Goal: Information Seeking & Learning: Understand process/instructions

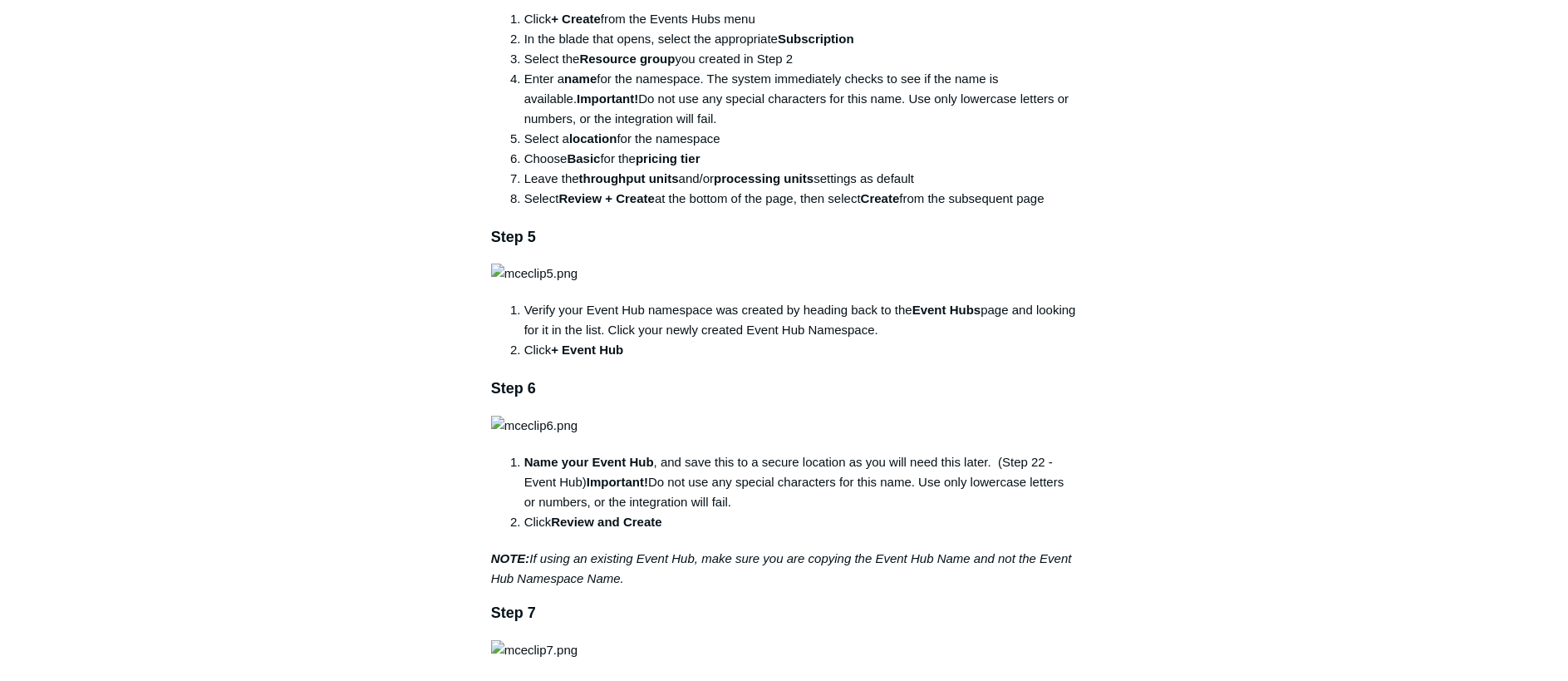
scroll to position [1081, 0]
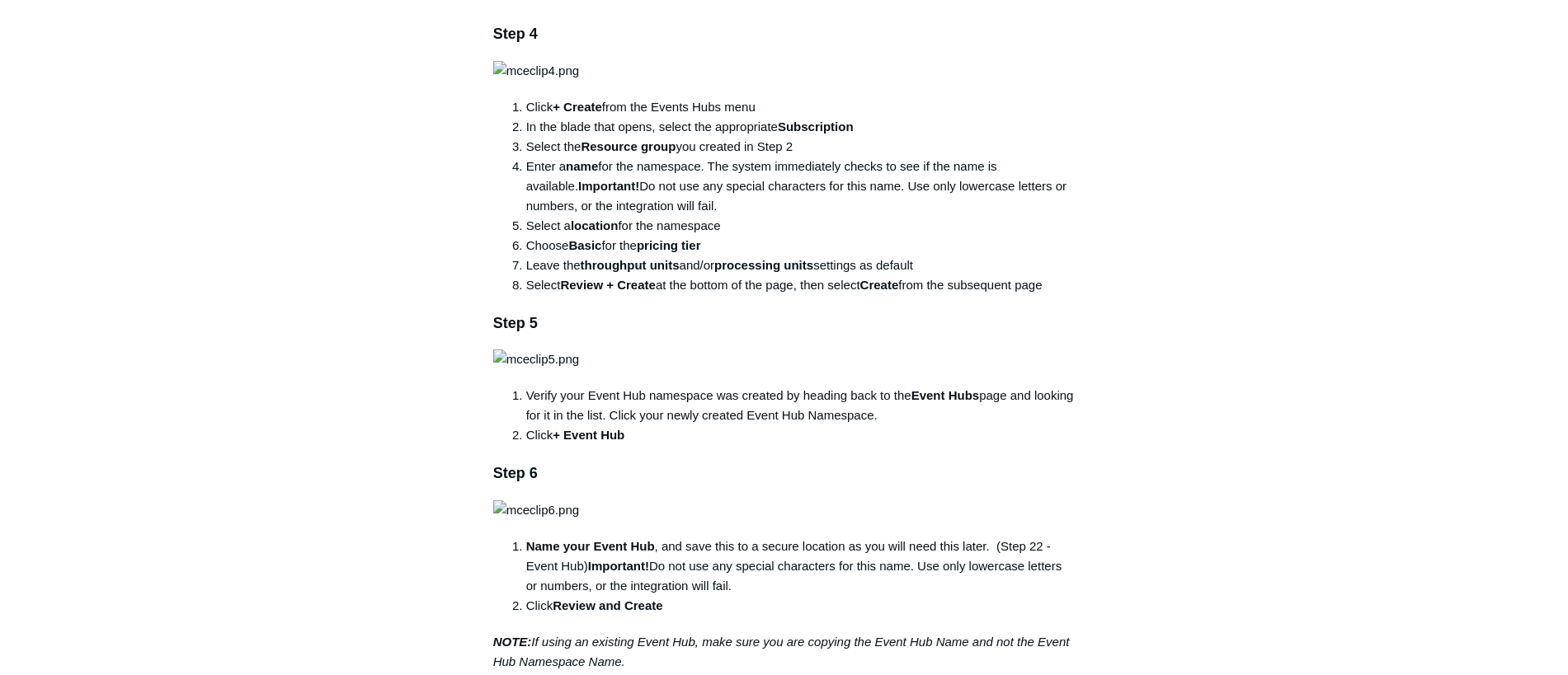
scroll to position [989, 0]
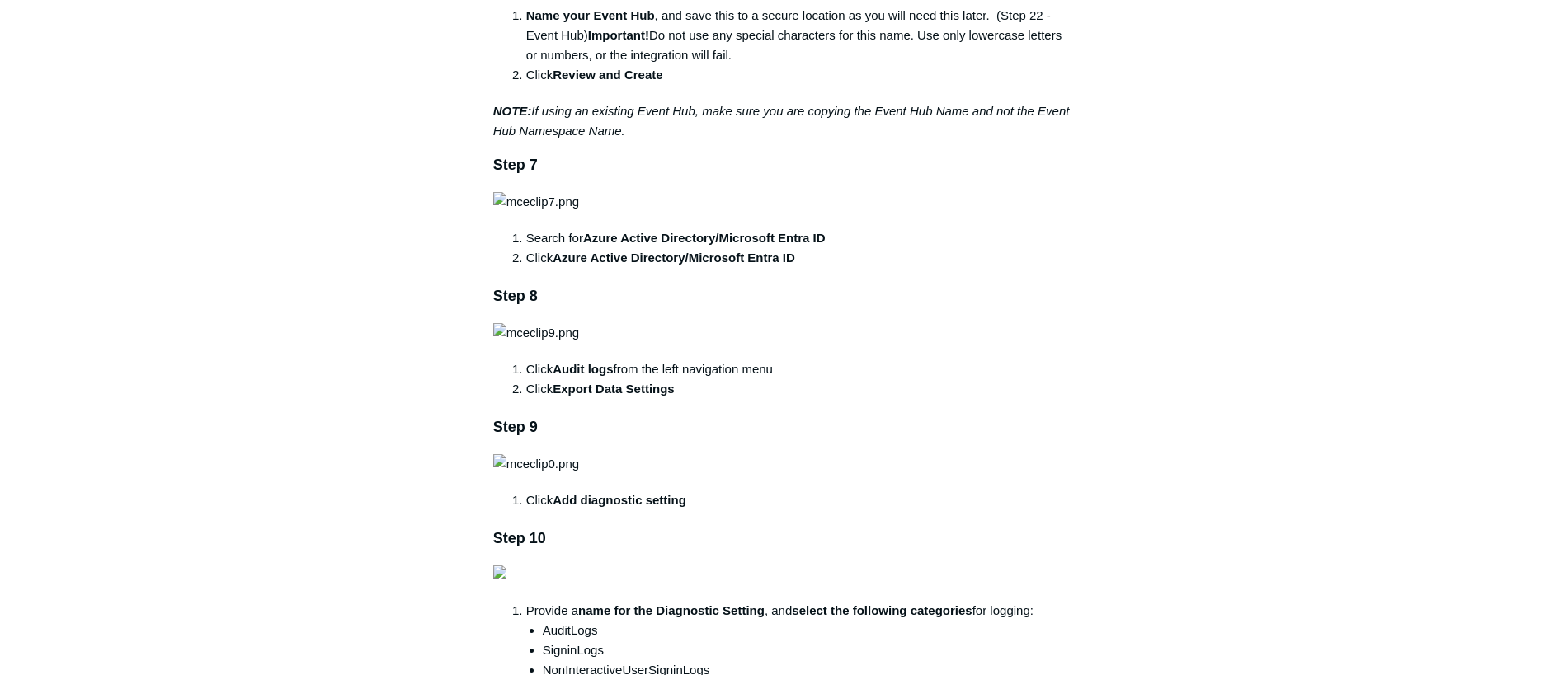
scroll to position [1566, 0]
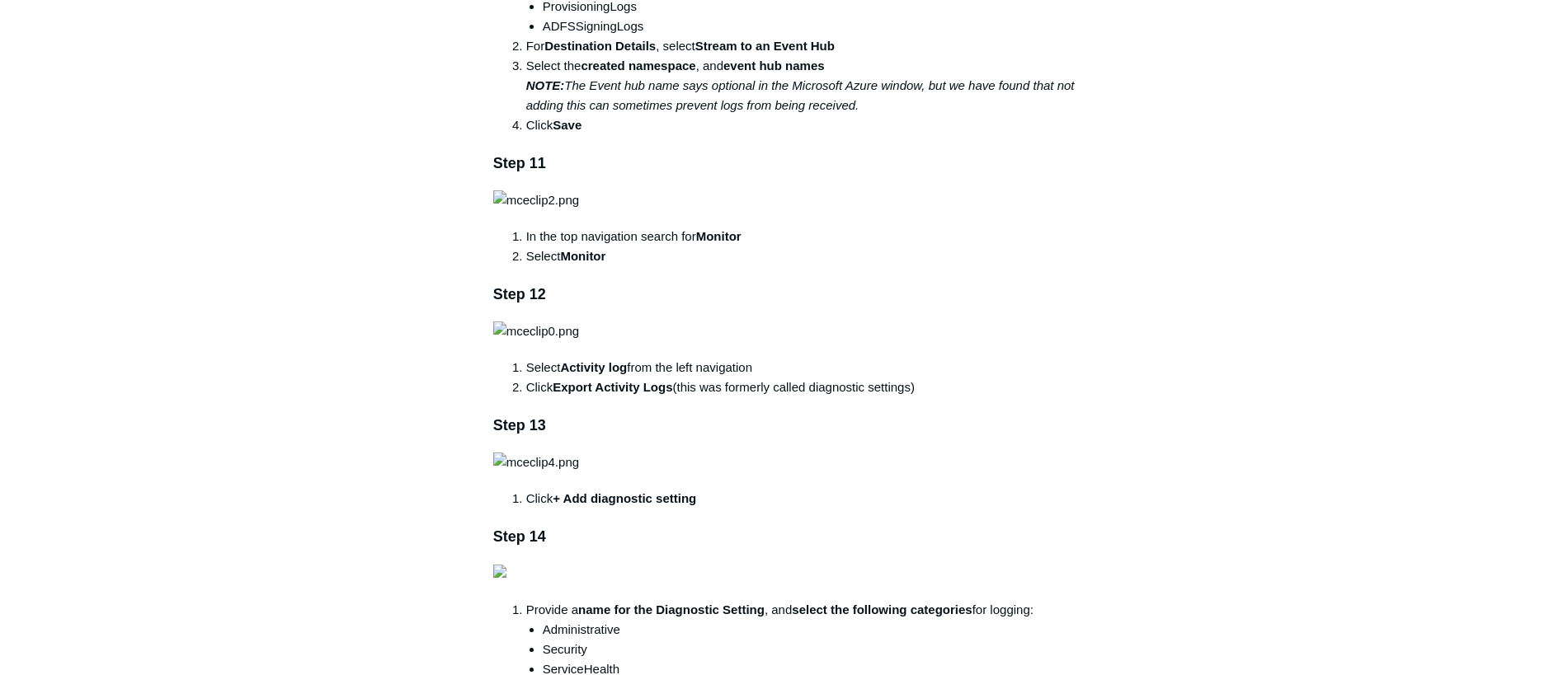
scroll to position [2225, 0]
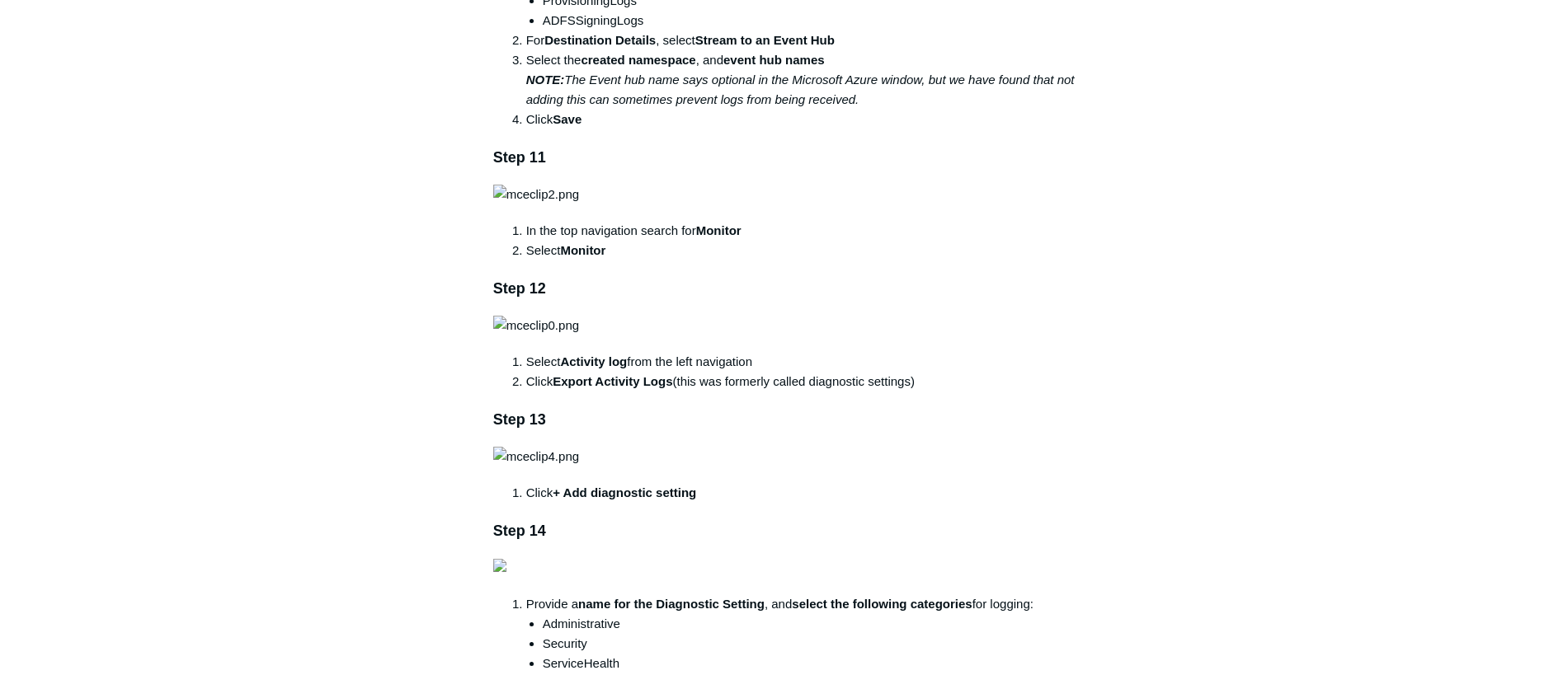
drag, startPoint x: 569, startPoint y: 476, endPoint x: 580, endPoint y: 471, distance: 12.1
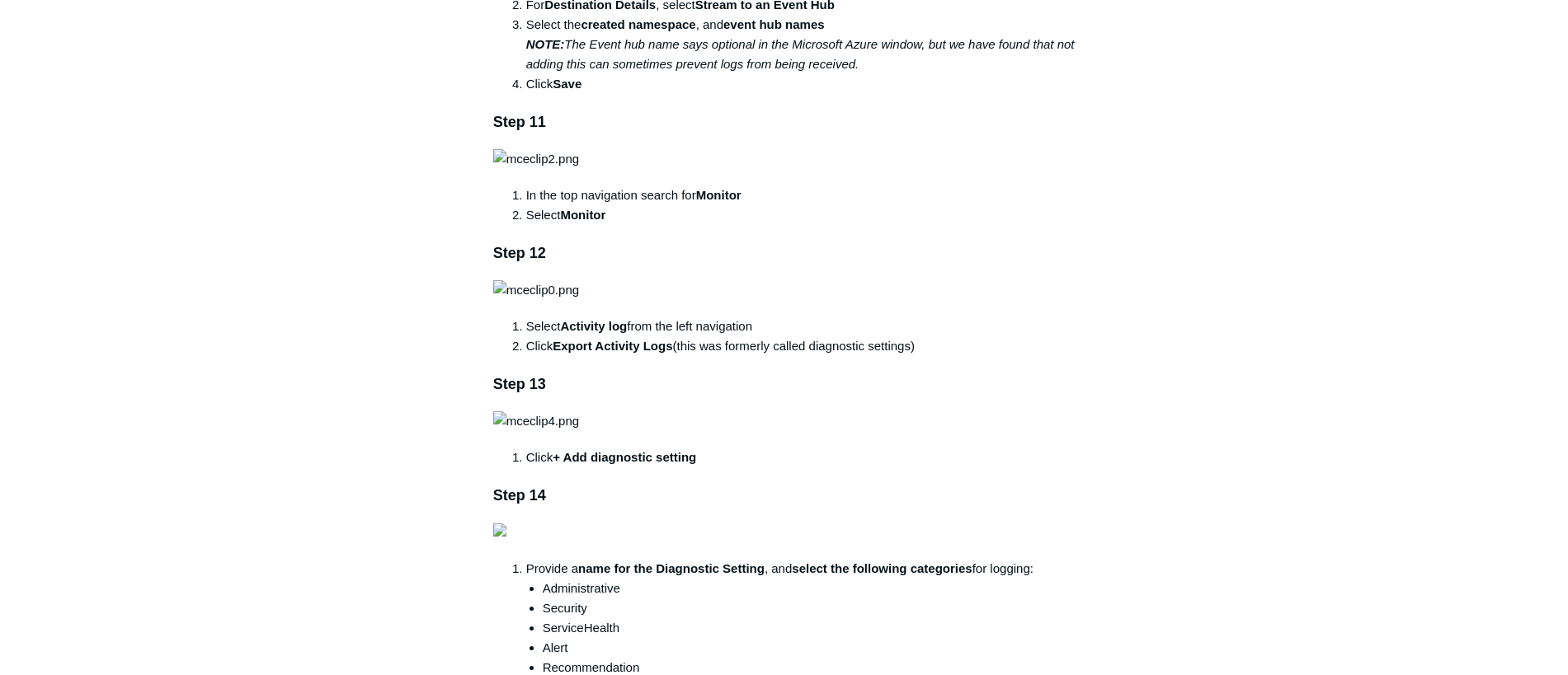
scroll to position [2308, 0]
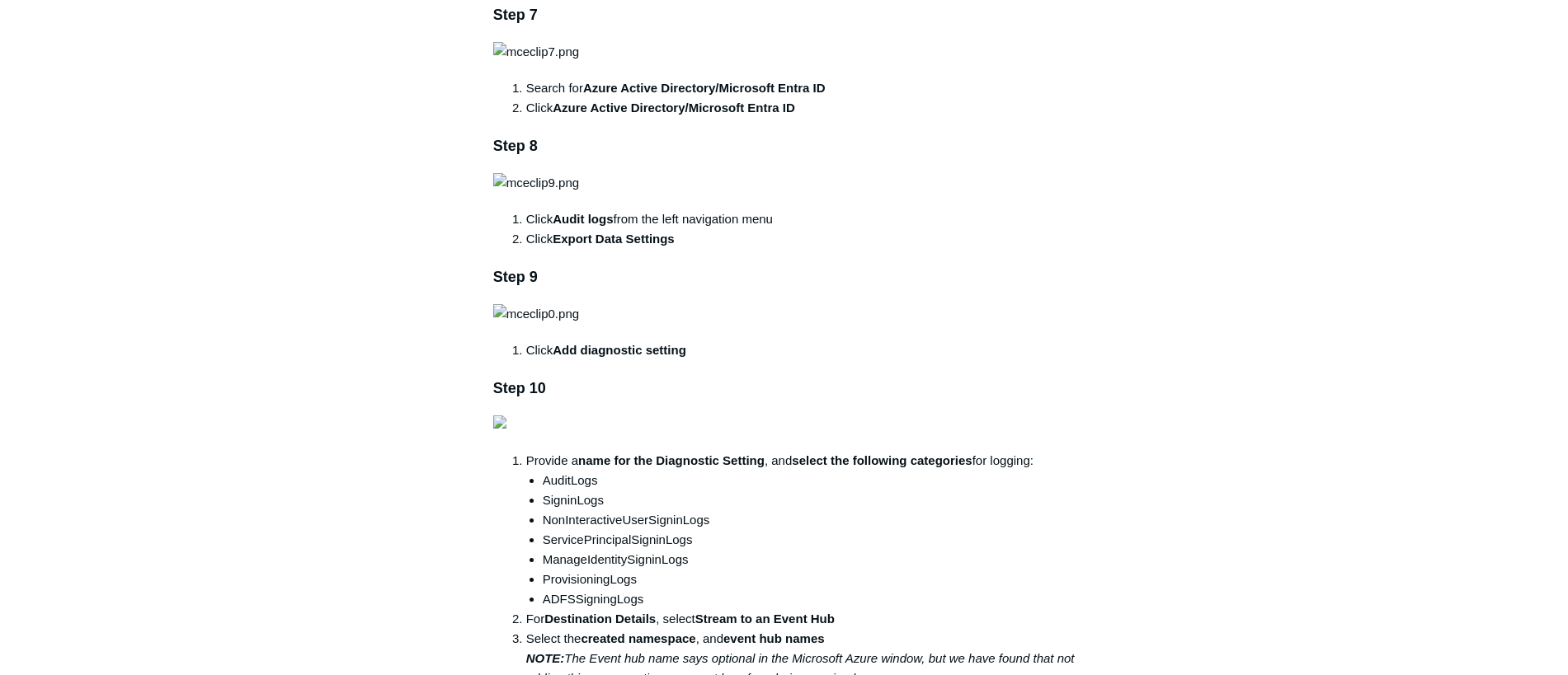
scroll to position [1648, 0]
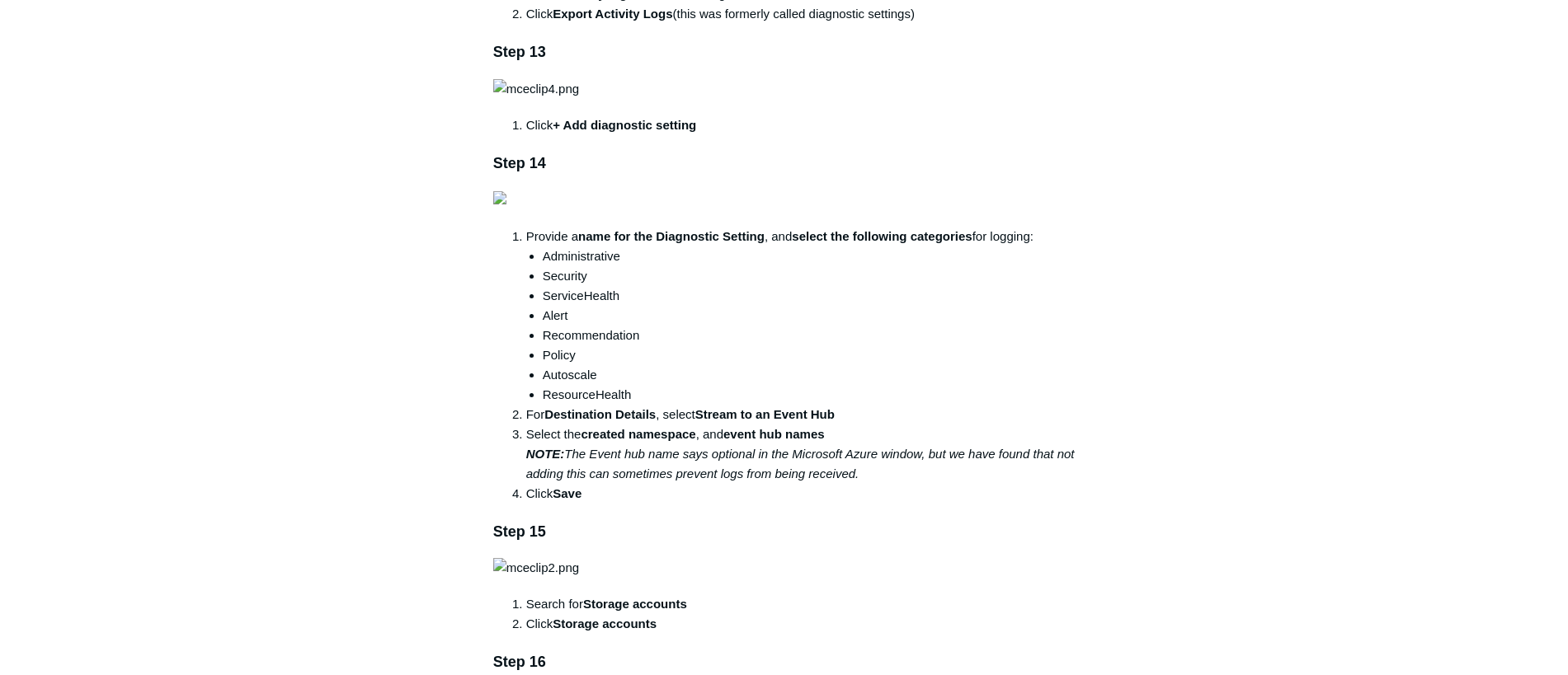
scroll to position [2638, 0]
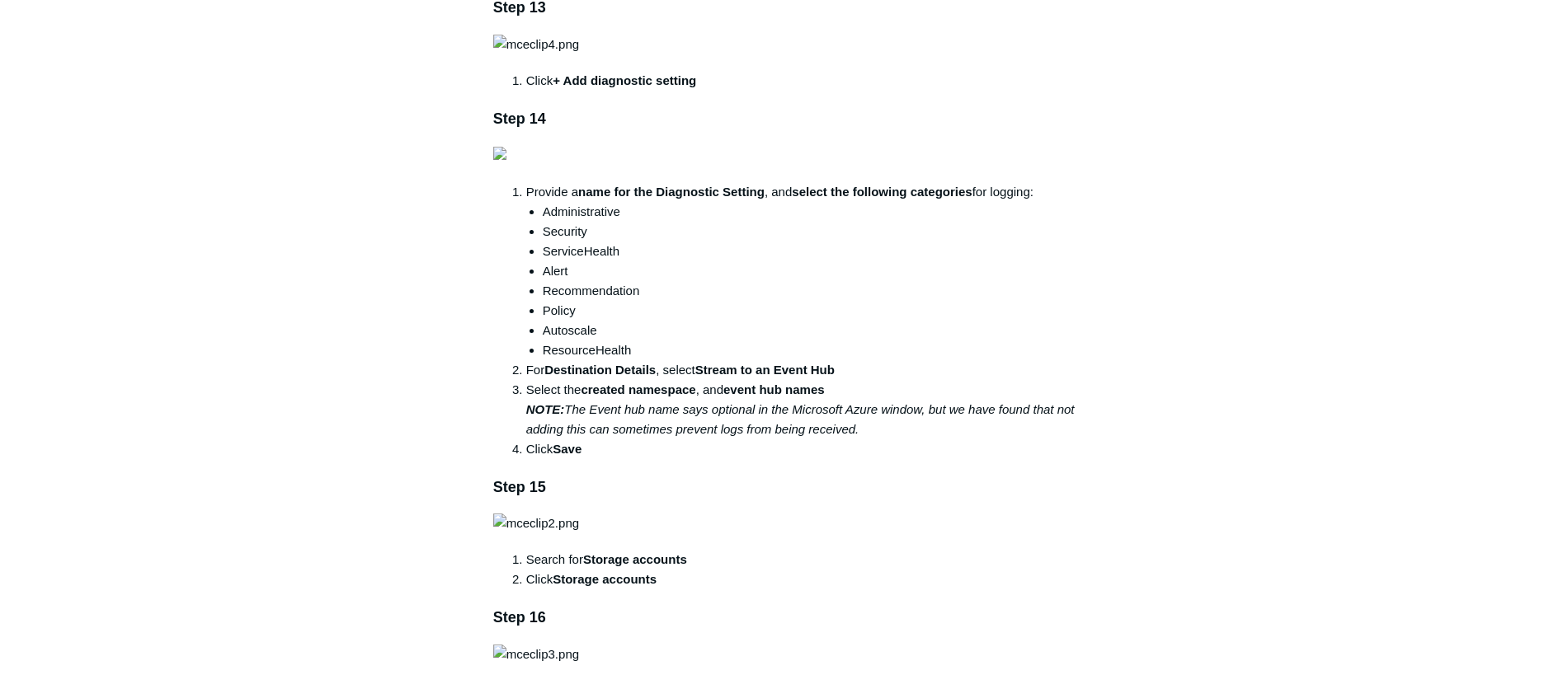
drag, startPoint x: 584, startPoint y: 322, endPoint x: 875, endPoint y: 327, distance: 291.0
drag, startPoint x: 875, startPoint y: 327, endPoint x: 762, endPoint y: 323, distance: 113.1
copy li "Azure Active Directory/Microsoft Entra ID"
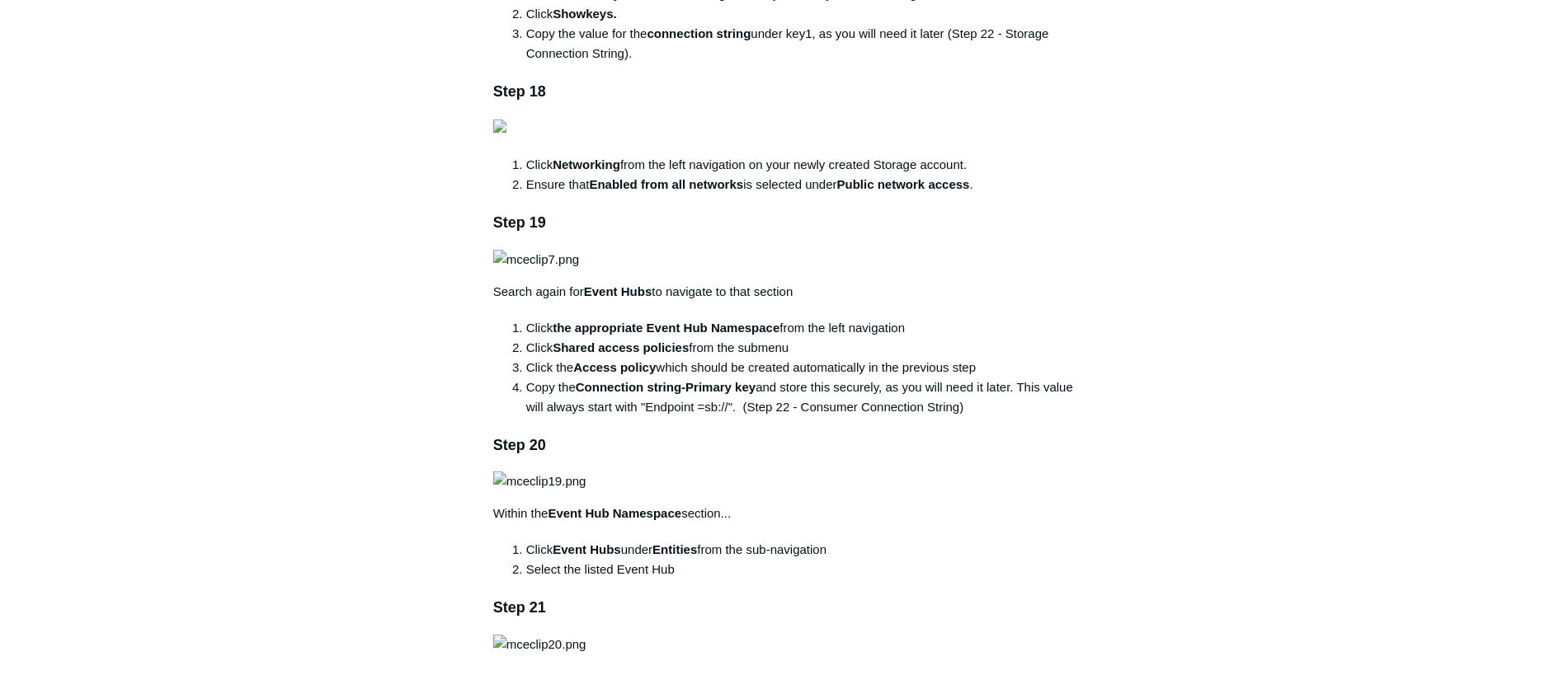
scroll to position [3791, 0]
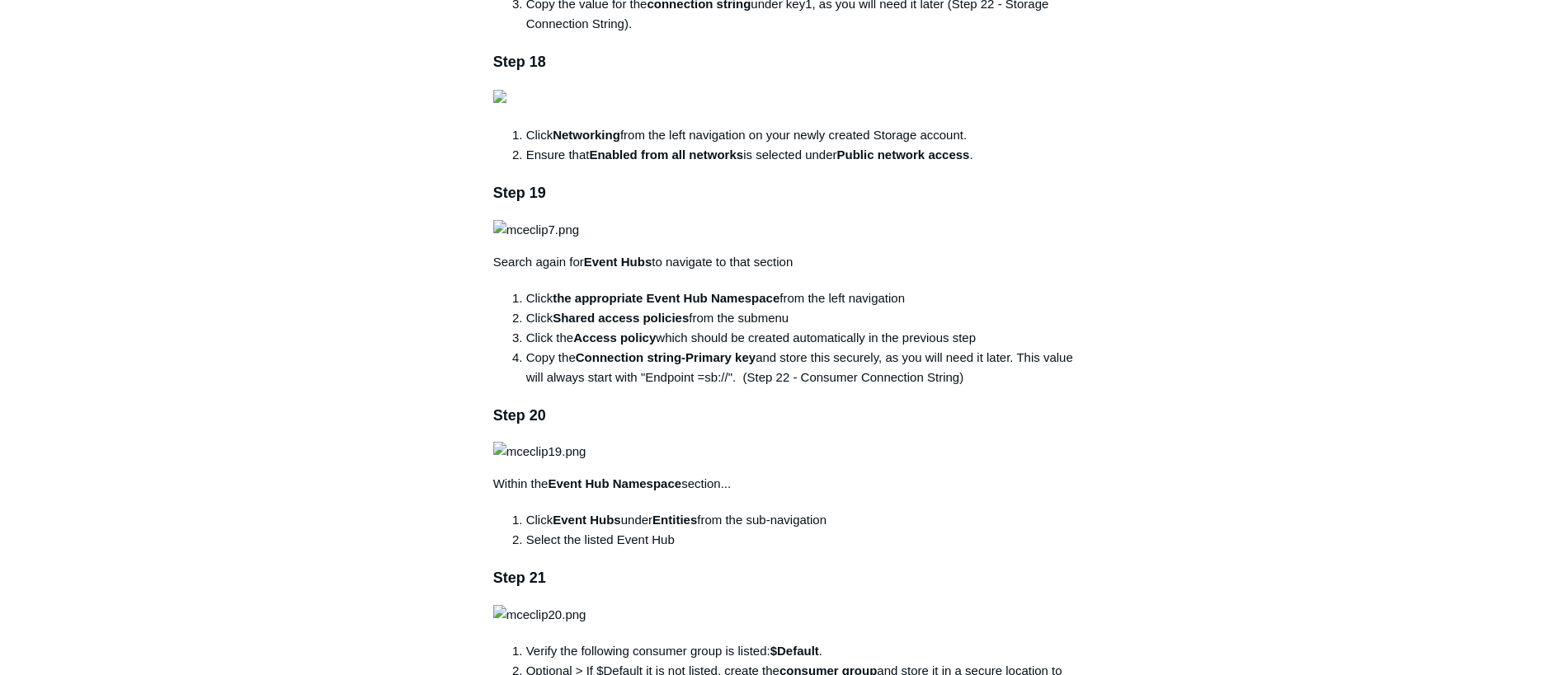
click at [1259, 359] on div "Articles in this section 1Password SIEM Integration Amazon Web Service (AWS) Cl…" at bounding box center [784, 314] width 957 height 7914
